Goal: Find specific page/section: Find specific page/section

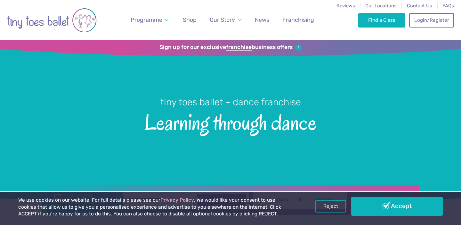
click at [379, 5] on span "Our Locations" at bounding box center [380, 6] width 31 height 6
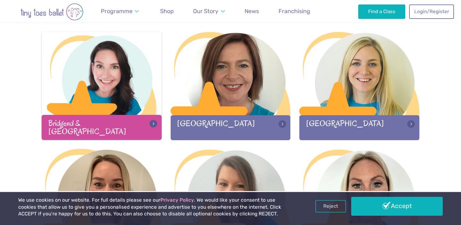
scroll to position [189, 0]
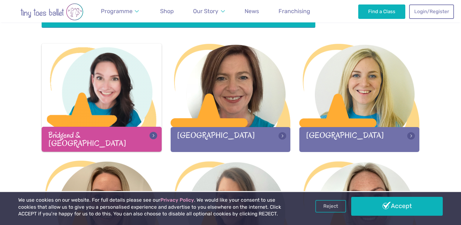
click at [122, 89] on div at bounding box center [102, 86] width 120 height 84
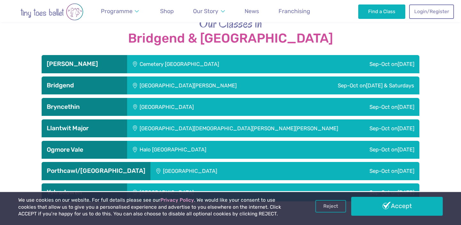
scroll to position [1022, 0]
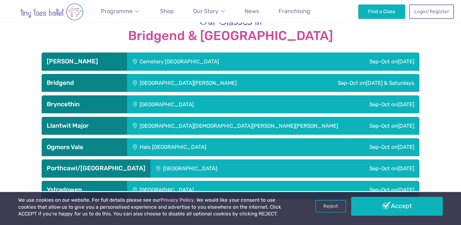
click at [44, 11] on img "Go to home page" at bounding box center [52, 11] width 90 height 17
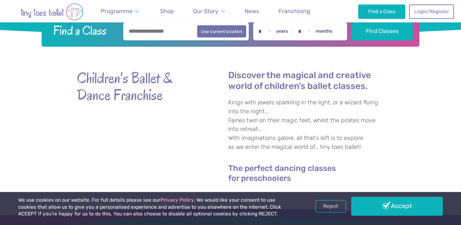
scroll to position [169, 0]
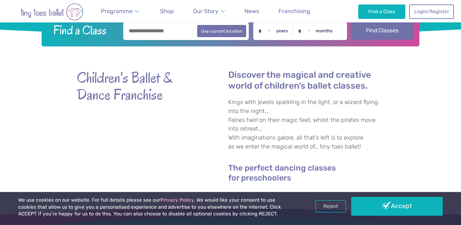
click at [377, 28] on button "Find Classes" at bounding box center [382, 31] width 62 height 18
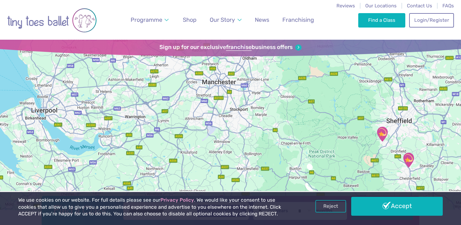
drag, startPoint x: 278, startPoint y: 124, endPoint x: 300, endPoint y: 111, distance: 25.8
click at [300, 111] on div at bounding box center [230, 128] width 461 height 177
